Goal: Task Accomplishment & Management: Manage account settings

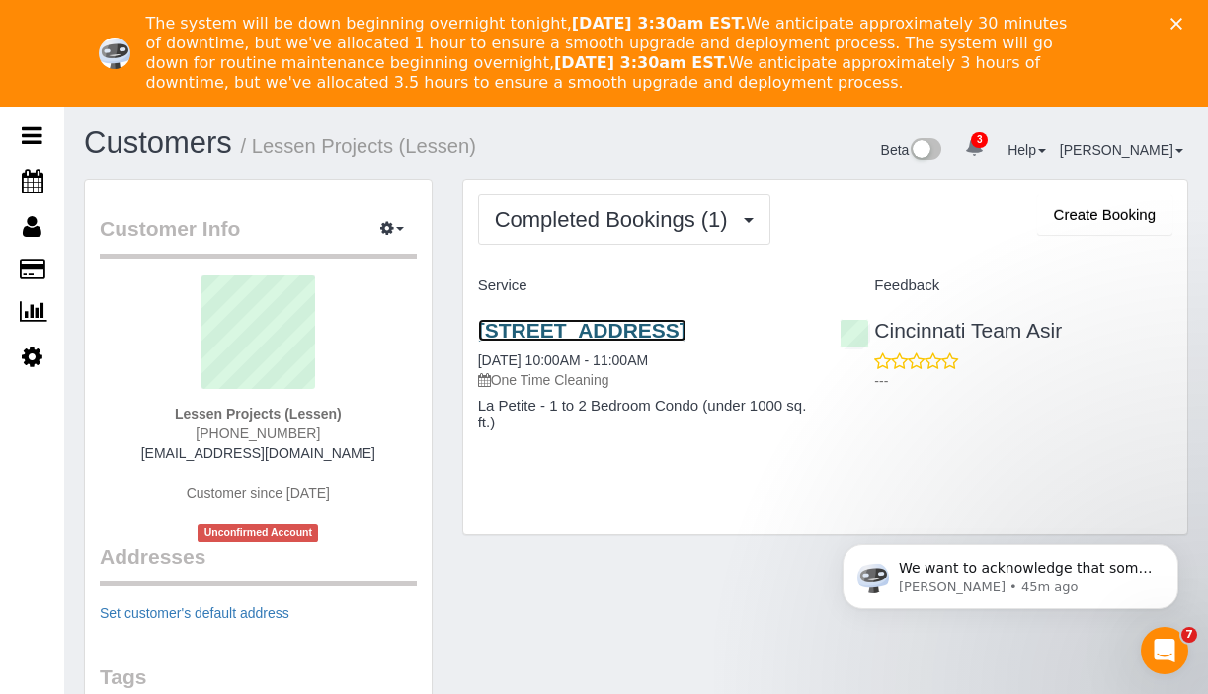
click at [534, 335] on link "2520 Westwood Northern Blvd, Cincinnati, OH 45211" at bounding box center [582, 330] width 208 height 23
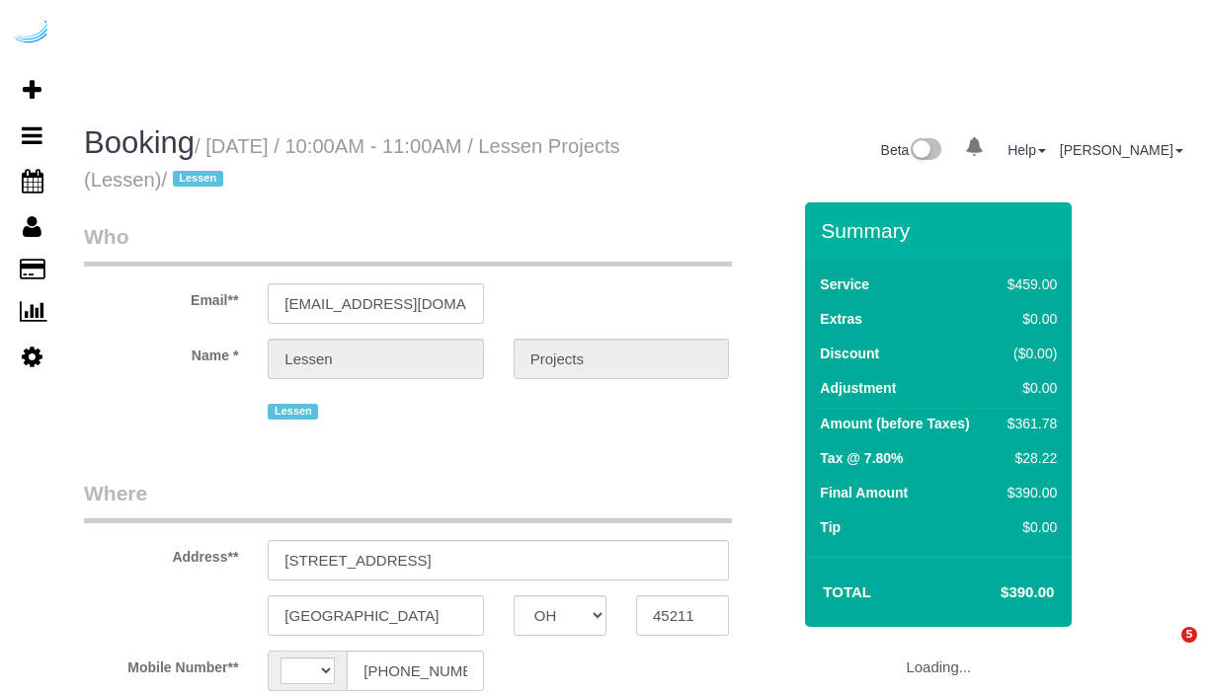
select select "OH"
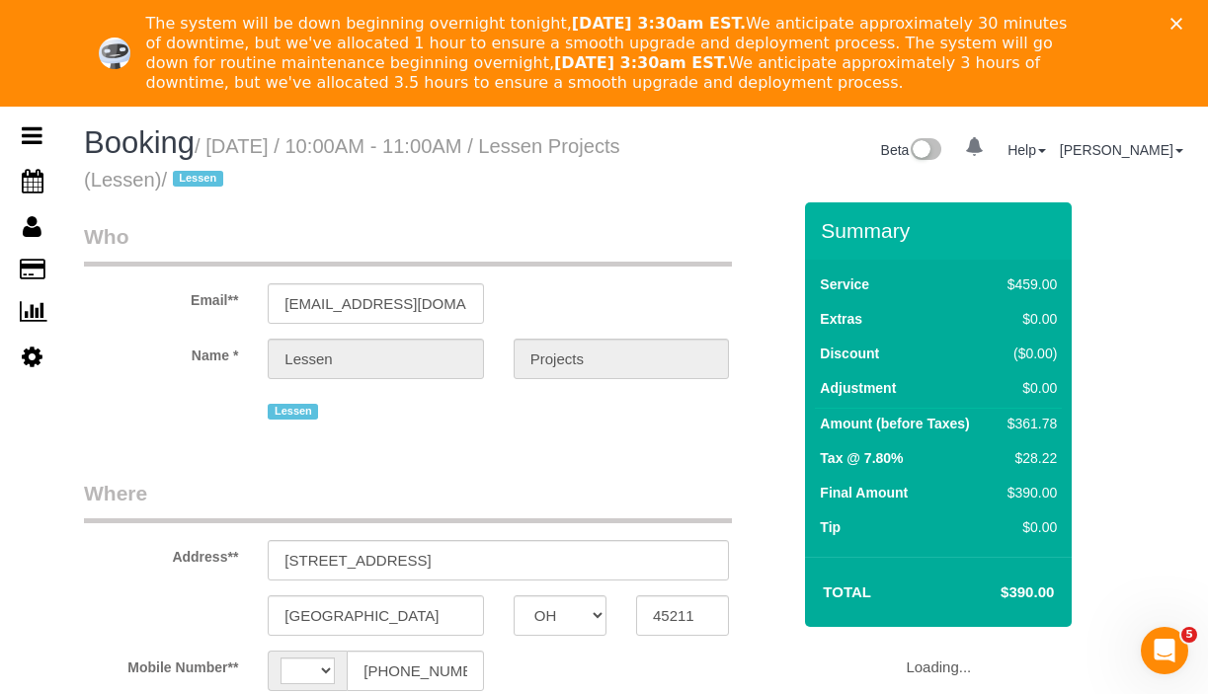
select select "string:[GEOGRAPHIC_DATA]"
select select "object:623"
select select "7"
select select "number:9"
select select "object:823"
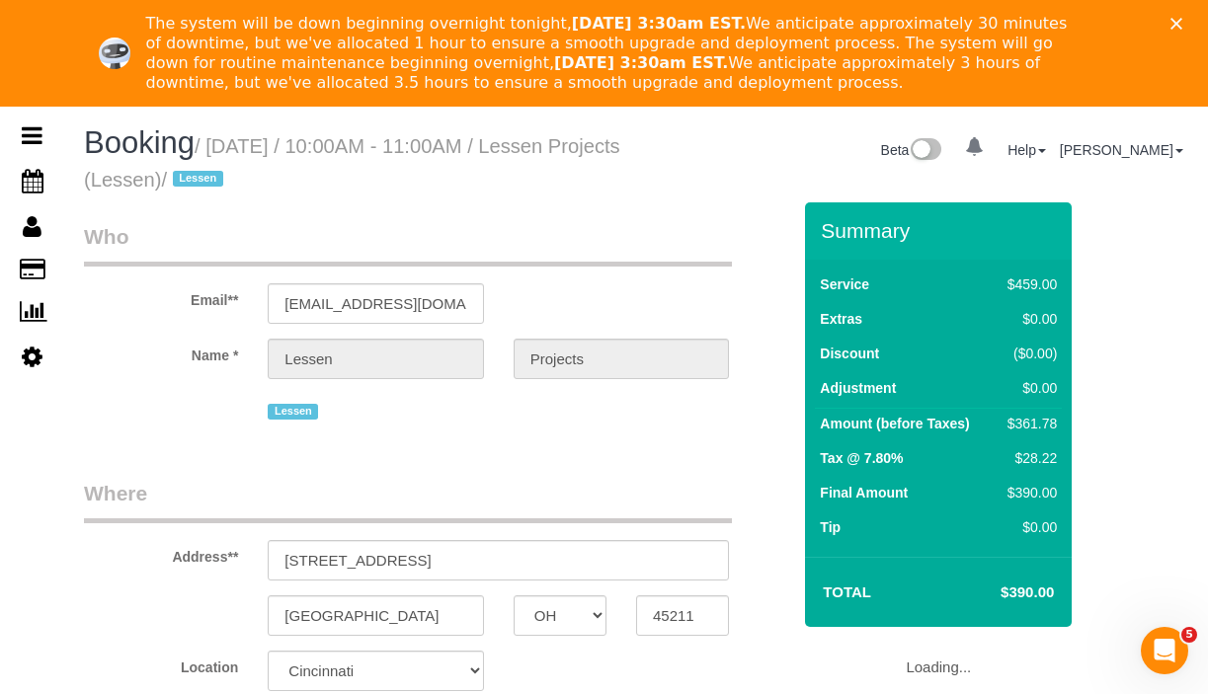
select select "spot1"
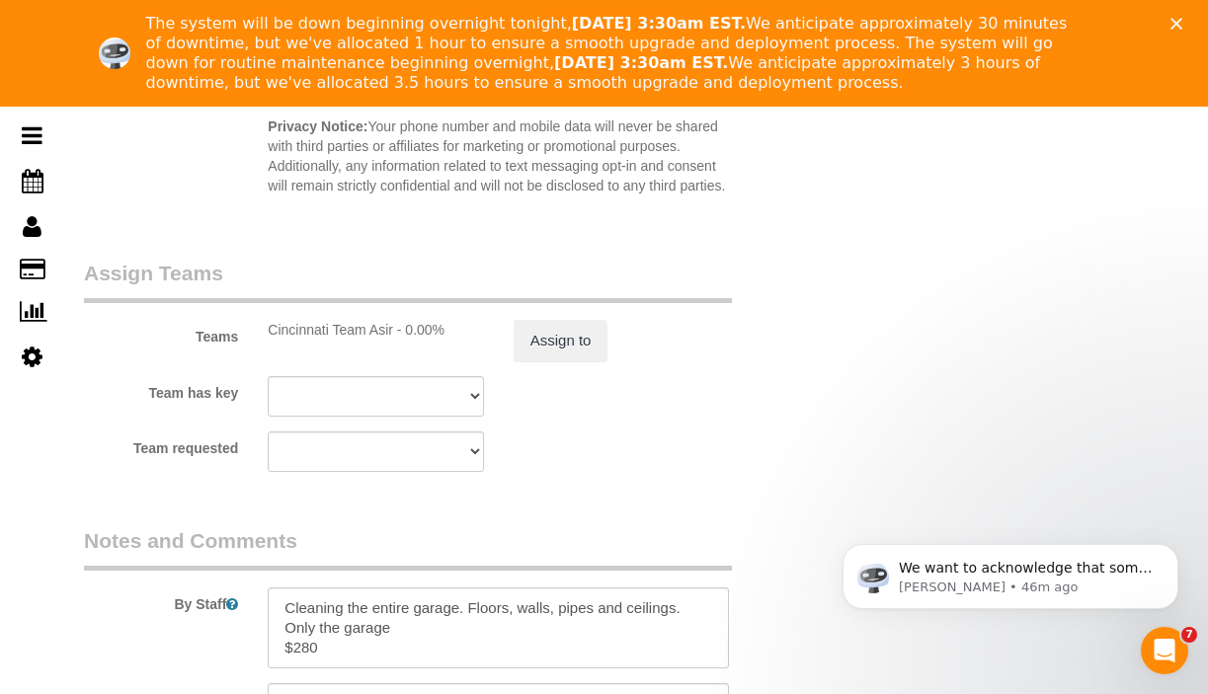
scroll to position [3334, 0]
